Goal: Information Seeking & Learning: Learn about a topic

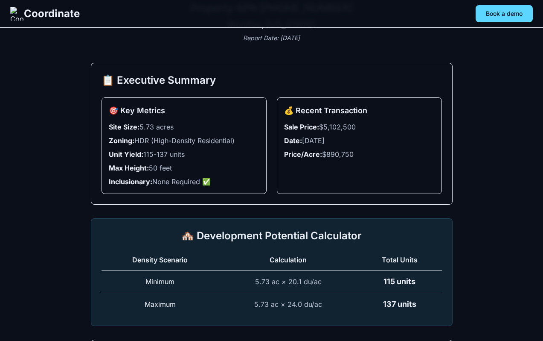
scroll to position [73, 0]
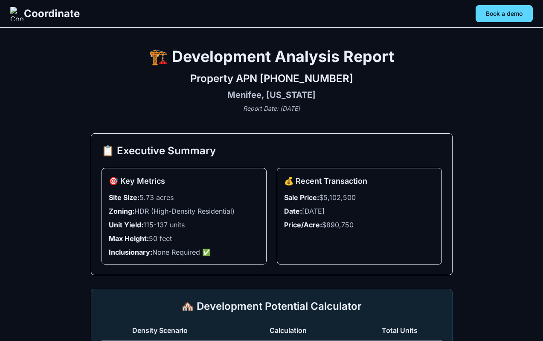
scroll to position [73, 0]
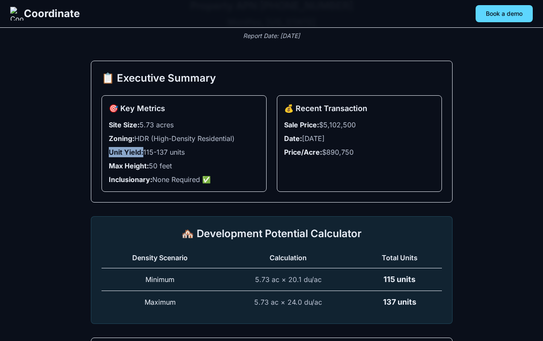
copy strong "Unit Yield:"
drag, startPoint x: 143, startPoint y: 151, endPoint x: 107, endPoint y: 152, distance: 35.9
click at [107, 152] on div "🎯 Key Metrics Site Size: 5.73 acres Zoning: HDR (High-Density Residential) Unit…" at bounding box center [184, 143] width 165 height 96
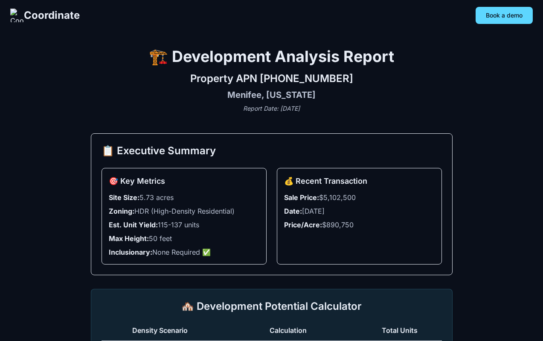
click at [219, 102] on div "Property APN 336-060-019 Menifee, California Report Date: August 26, 2025" at bounding box center [272, 92] width 362 height 41
click at [331, 242] on div "💰 Recent Transaction Sale Price: $5,102,500 Date: January 31, 2023 Price/Acre: …" at bounding box center [359, 216] width 165 height 96
click at [331, 241] on link "Riverside County Assessor" at bounding box center [340, 238] width 64 height 6
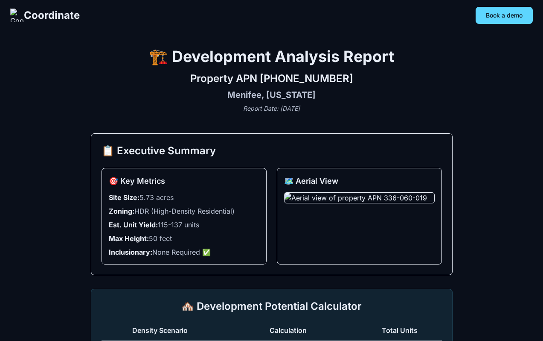
click at [349, 106] on p "Report Date: [DATE]" at bounding box center [272, 108] width 362 height 9
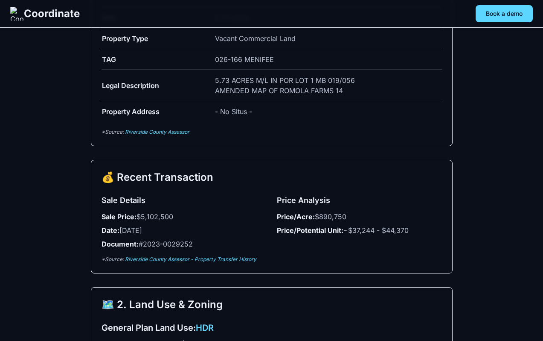
scroll to position [493, 0]
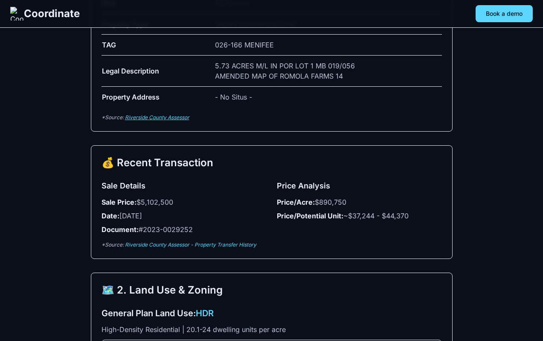
click at [184, 115] on link "Riverside County Assessor" at bounding box center [157, 117] width 64 height 6
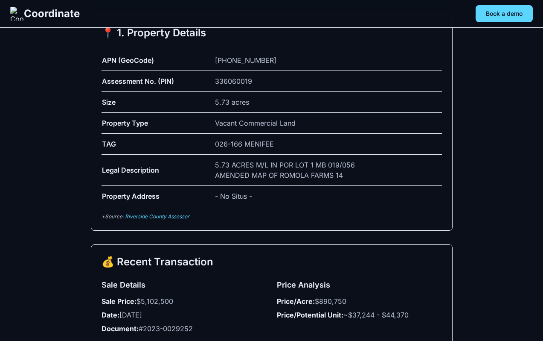
scroll to position [472, 0]
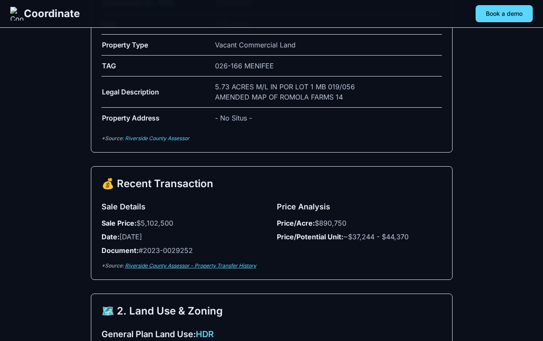
click at [167, 262] on link "Riverside County Assessor - Property Transfer History" at bounding box center [190, 265] width 131 height 6
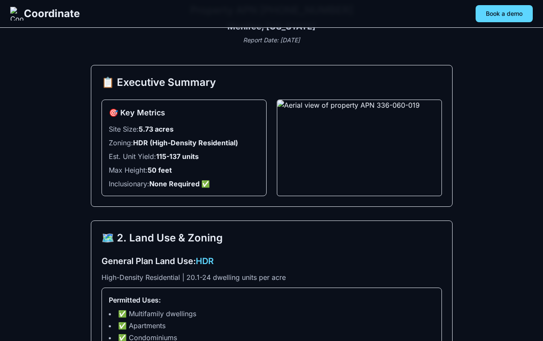
scroll to position [114, 0]
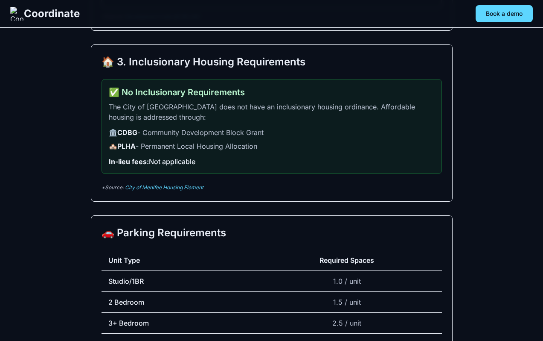
scroll to position [538, 0]
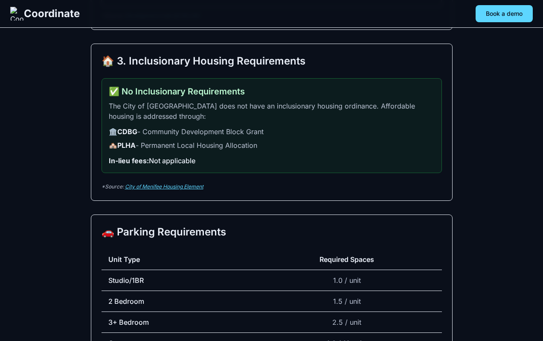
click at [143, 188] on link "City of Menifee Housing Element" at bounding box center [164, 186] width 79 height 6
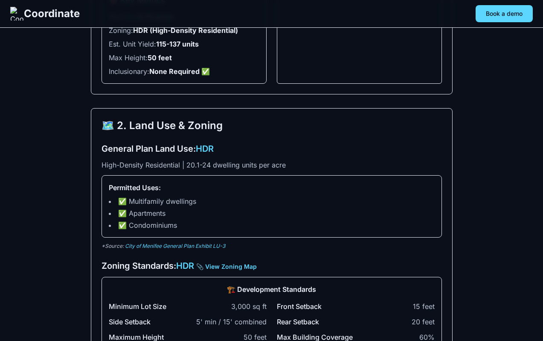
scroll to position [185, 0]
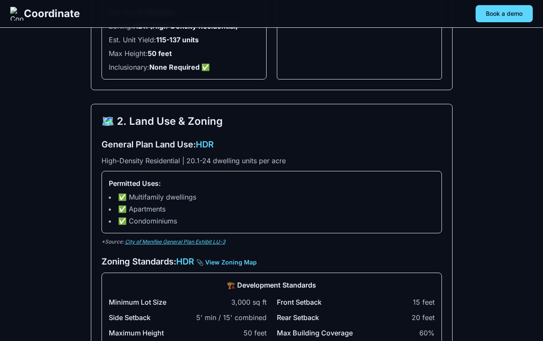
click at [197, 239] on link "City of Menifee General Plan Exhibit LU-3" at bounding box center [175, 241] width 100 height 6
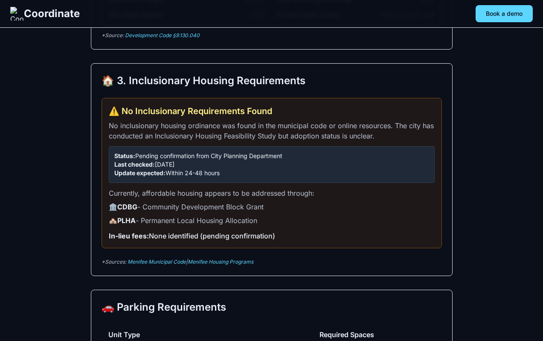
scroll to position [519, 0]
click at [230, 262] on link "Menifee Housing Programs" at bounding box center [221, 261] width 66 height 6
click at [168, 268] on div "🏠 3. Inclusionary Housing Requirements ⚠️ No Inclusionary Requirements Found No…" at bounding box center [272, 169] width 362 height 213
click at [169, 264] on link "Menifee Municipal Code" at bounding box center [157, 261] width 58 height 6
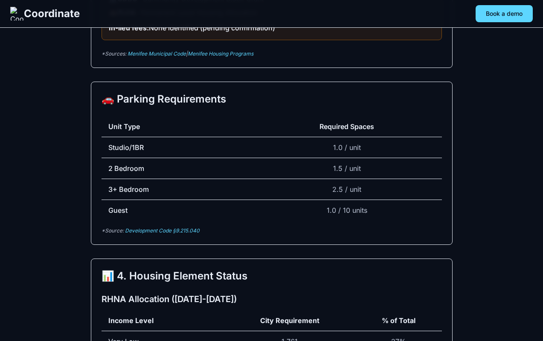
scroll to position [727, 0]
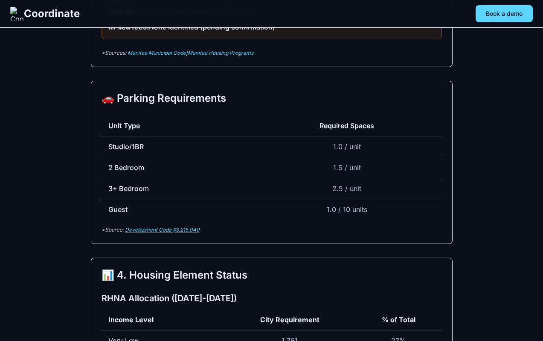
click at [183, 227] on link "Development Code §9.215.040" at bounding box center [162, 229] width 75 height 6
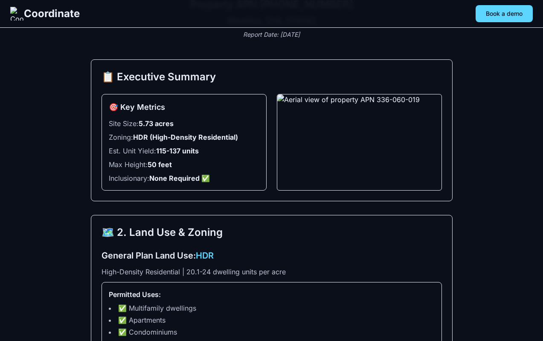
scroll to position [0, 0]
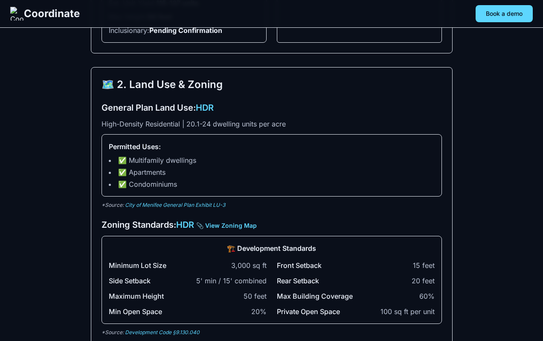
scroll to position [223, 0]
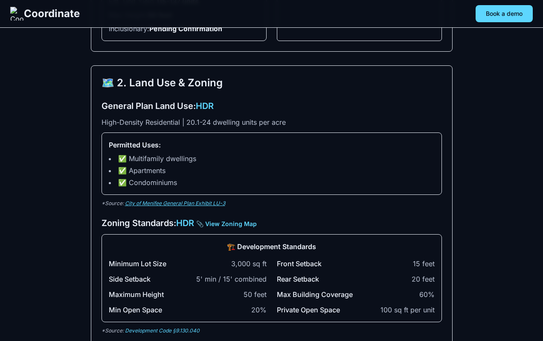
click at [223, 202] on link "City of Menifee General Plan Exhibit LU-3" at bounding box center [175, 203] width 100 height 6
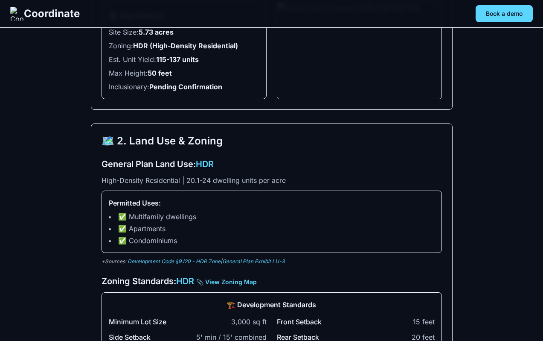
scroll to position [164, 0]
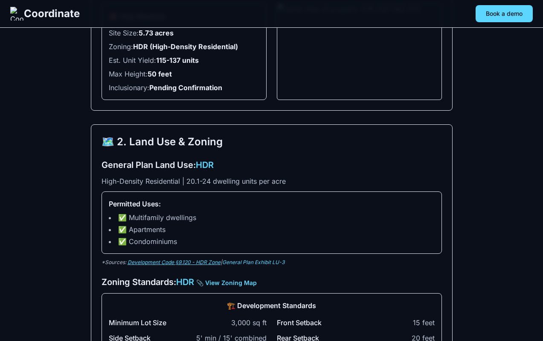
click at [207, 259] on link "Development Code §9.120 - HDR Zone" at bounding box center [174, 262] width 93 height 6
click at [235, 261] on link "General Plan Exhibit LU-3" at bounding box center [253, 262] width 62 height 6
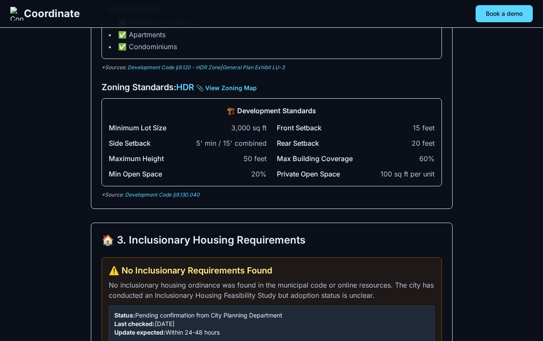
scroll to position [358, 0]
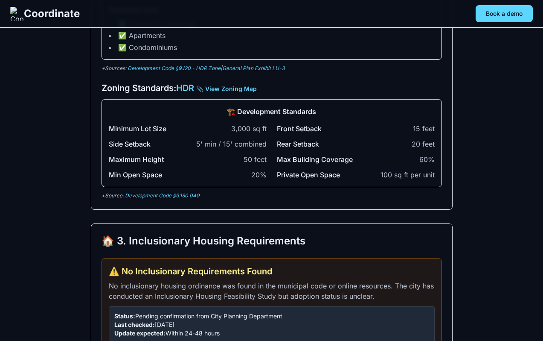
click at [193, 197] on link "Development Code §9.130.040" at bounding box center [162, 195] width 75 height 6
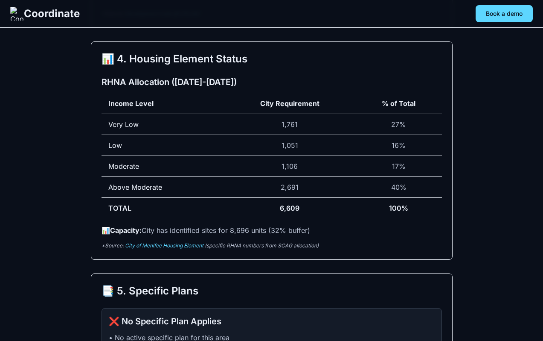
scroll to position [953, 0]
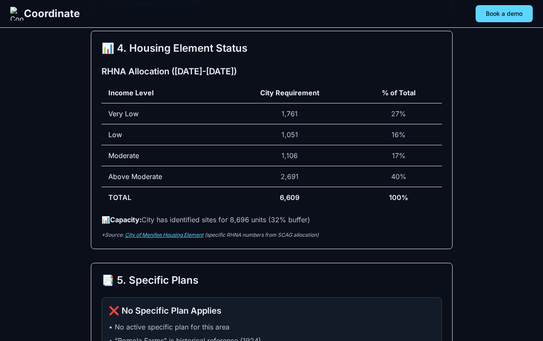
click at [195, 236] on link "City of Menifee Housing Element" at bounding box center [164, 234] width 79 height 6
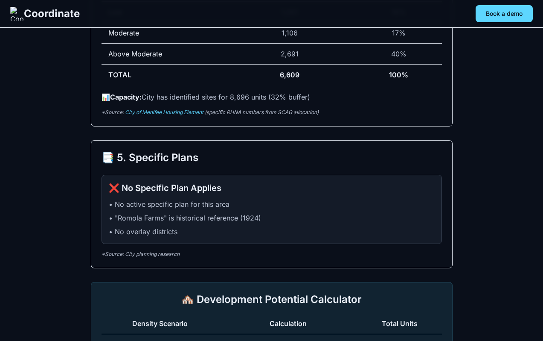
scroll to position [1078, 0]
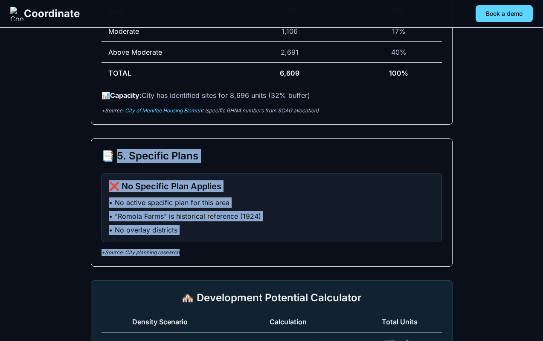
drag, startPoint x: 114, startPoint y: 154, endPoint x: 183, endPoint y: 257, distance: 124.3
click at [183, 257] on div "📑 5. Specific Plans ❌ No Specific Plan Applies • No active specific plan for th…" at bounding box center [272, 202] width 362 height 128
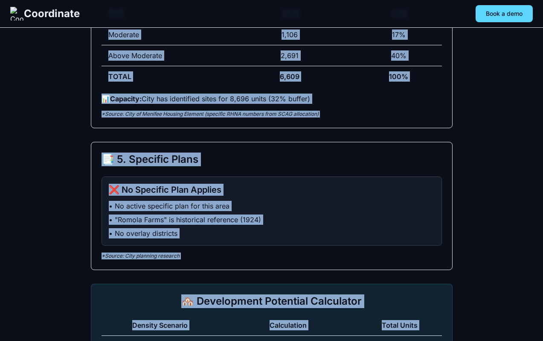
scroll to position [1079, 0]
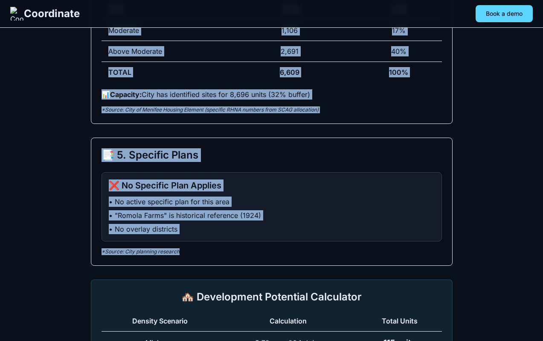
drag, startPoint x: 114, startPoint y: 64, endPoint x: 244, endPoint y: 254, distance: 229.4
copy div ". Housing Element Status RHNA Allocation (2021-2029) Income Level City Requirem…"
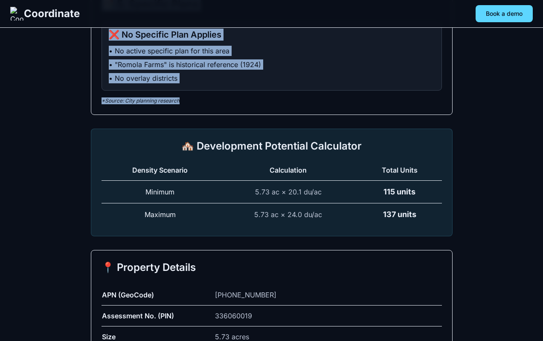
scroll to position [1228, 0]
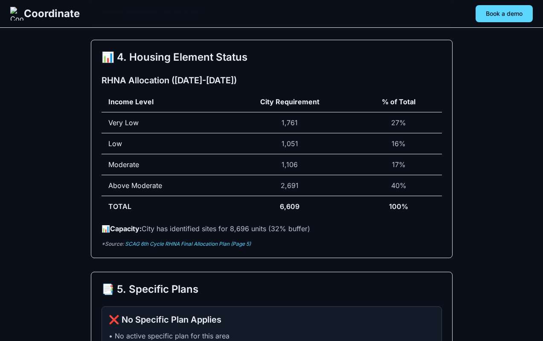
scroll to position [944, 0]
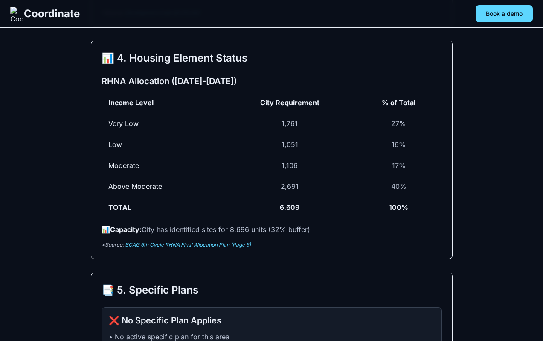
drag, startPoint x: 314, startPoint y: 232, endPoint x: 109, endPoint y: 229, distance: 204.9
click at [109, 229] on p "📊 Capacity: City has identified sites for 8,696 units (32% buffer)" at bounding box center [272, 229] width 341 height 10
copy p "Capacity: City has identified sites for 8,696 units (32% buffer)"
click at [76, 204] on div "🏗️ Development Analysis Report Property APN 336-060-019 Menifee, California Rep…" at bounding box center [271, 52] width 543 height 1993
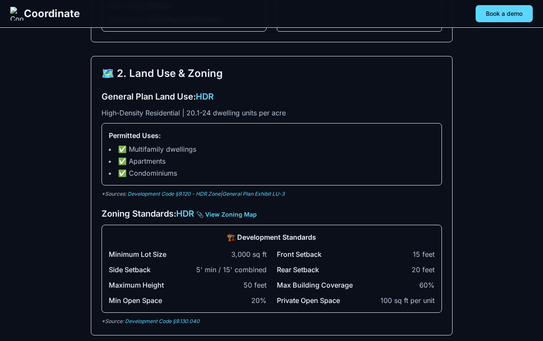
scroll to position [230, 0]
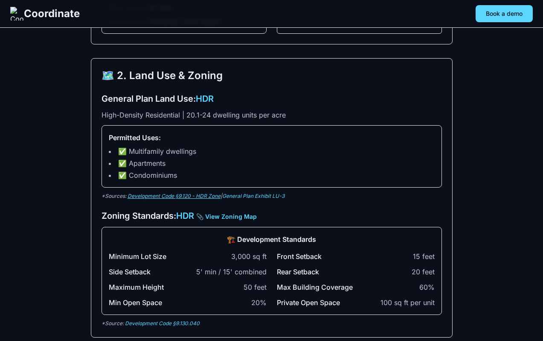
click at [163, 198] on link "Development Code §9.120 - HDR Zone" at bounding box center [174, 195] width 93 height 6
click at [250, 199] on div "🗺️ 2. Land Use & Zoning General Plan Land Use: HDR High-Density Residential | 2…" at bounding box center [272, 197] width 362 height 279
click at [251, 199] on p "*Sources: Development Code §9.120 - HDR Zone | General Plan Exhibit LU-3" at bounding box center [272, 195] width 341 height 7
click at [255, 196] on link "General Plan Exhibit LU-3" at bounding box center [253, 195] width 62 height 6
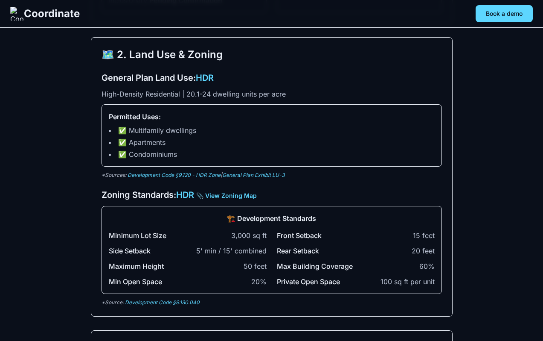
scroll to position [252, 0]
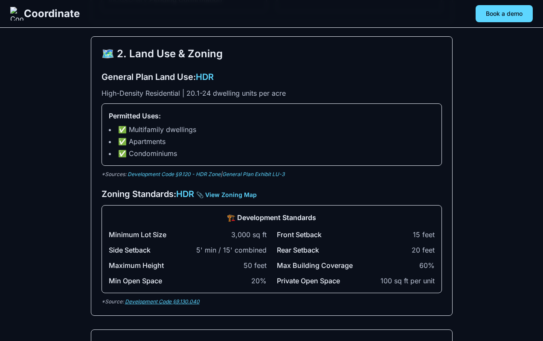
click at [170, 301] on link "Development Code §9.130.040" at bounding box center [162, 301] width 75 height 6
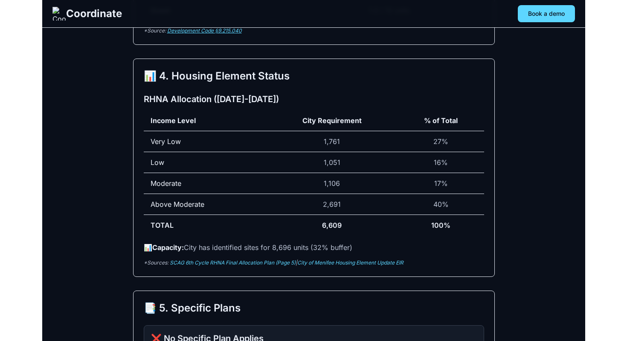
scroll to position [927, 0]
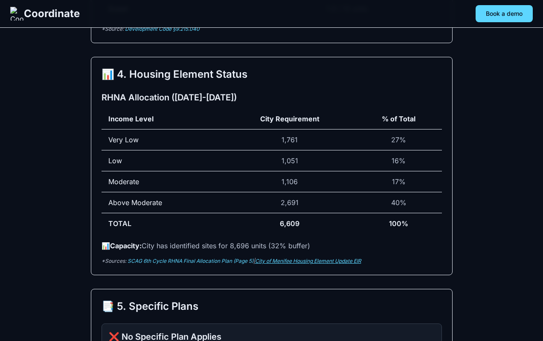
click at [276, 260] on link "City of Menifee Housing Element Update EIR" at bounding box center [308, 260] width 106 height 6
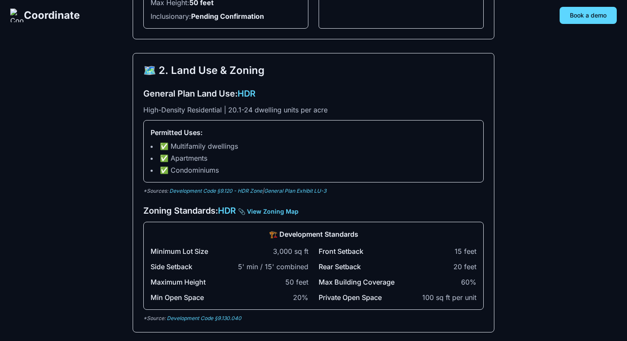
scroll to position [0, 0]
